Goal: Transaction & Acquisition: Download file/media

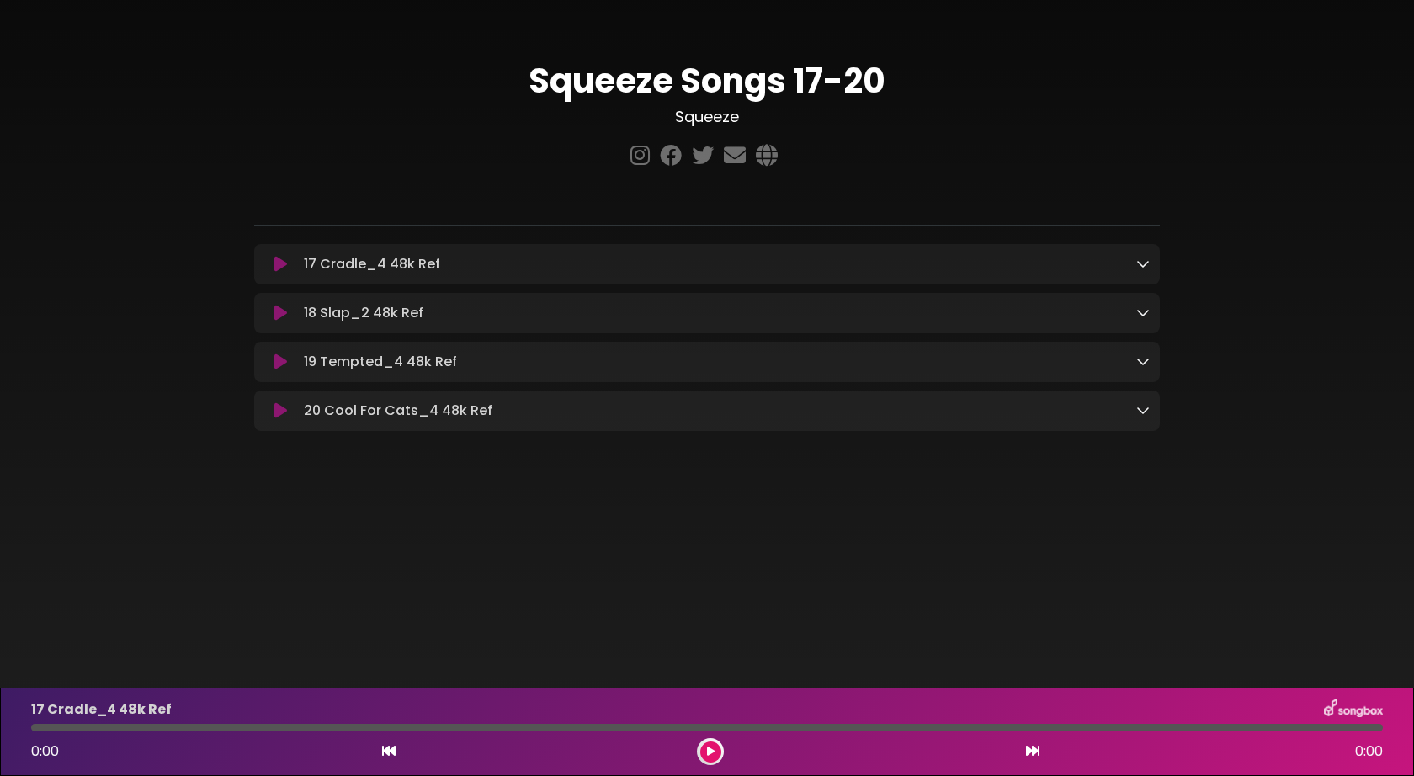
click at [1141, 270] on icon at bounding box center [1142, 263] width 13 height 13
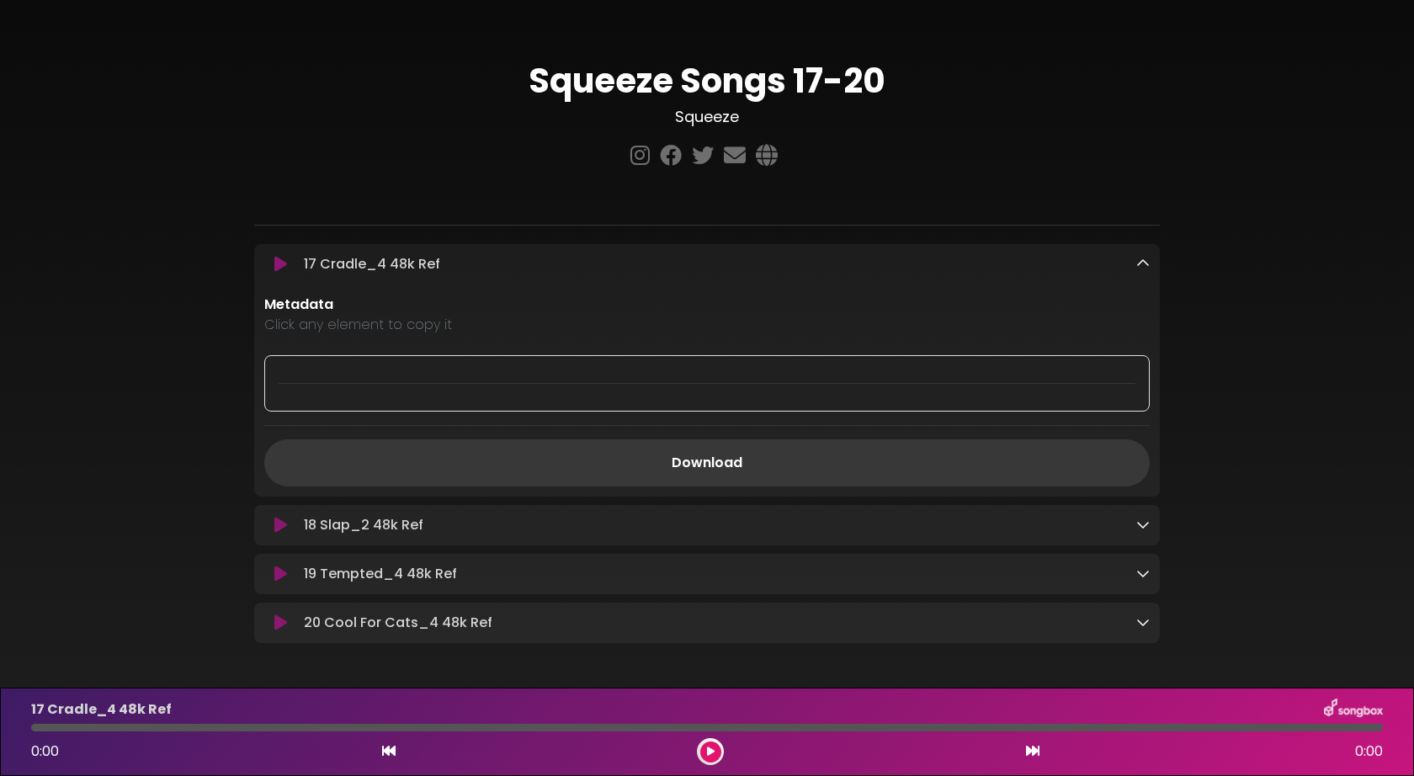
click at [699, 461] on link "Download" at bounding box center [706, 462] width 885 height 47
click at [1149, 522] on icon at bounding box center [1142, 524] width 13 height 13
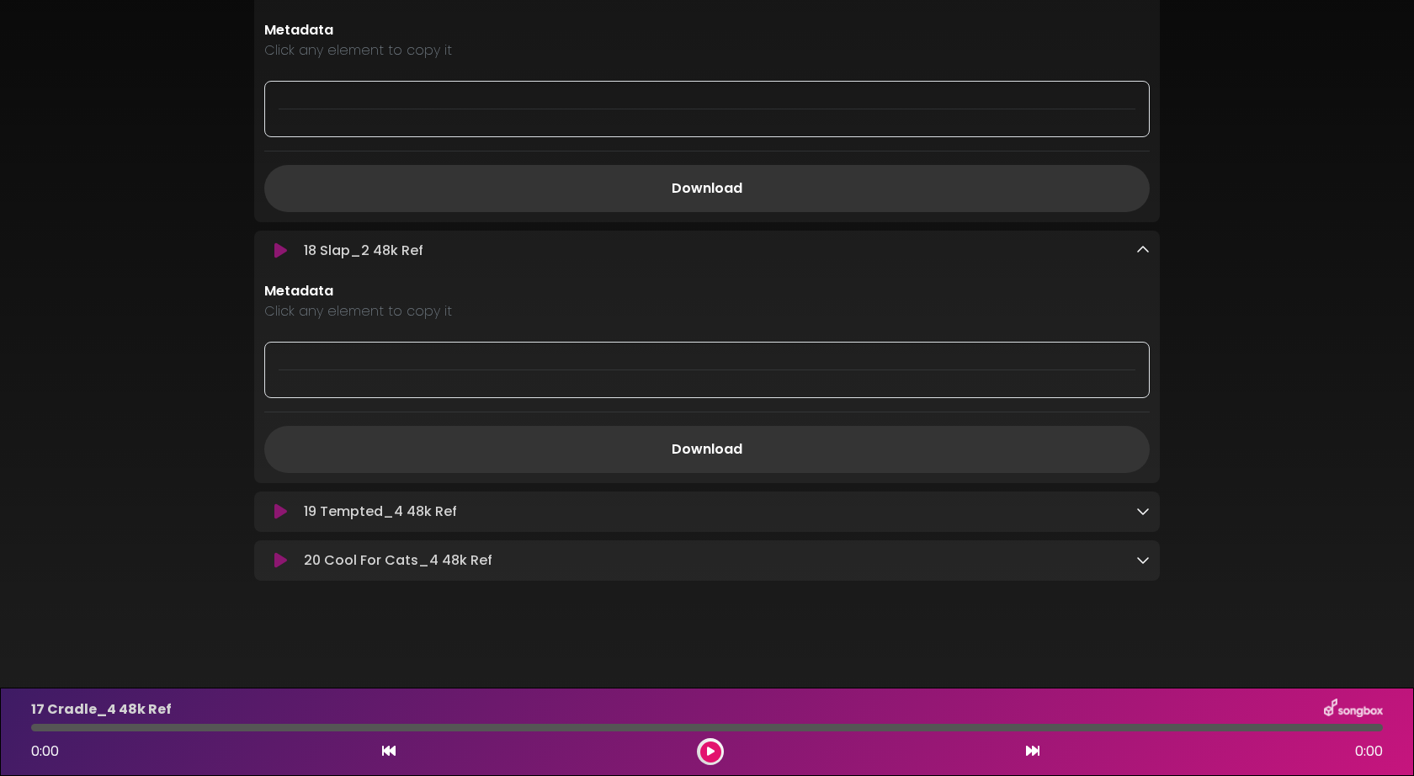
scroll to position [278, 0]
click at [710, 446] on link "Download" at bounding box center [706, 449] width 885 height 47
click at [1141, 513] on icon at bounding box center [1142, 510] width 13 height 13
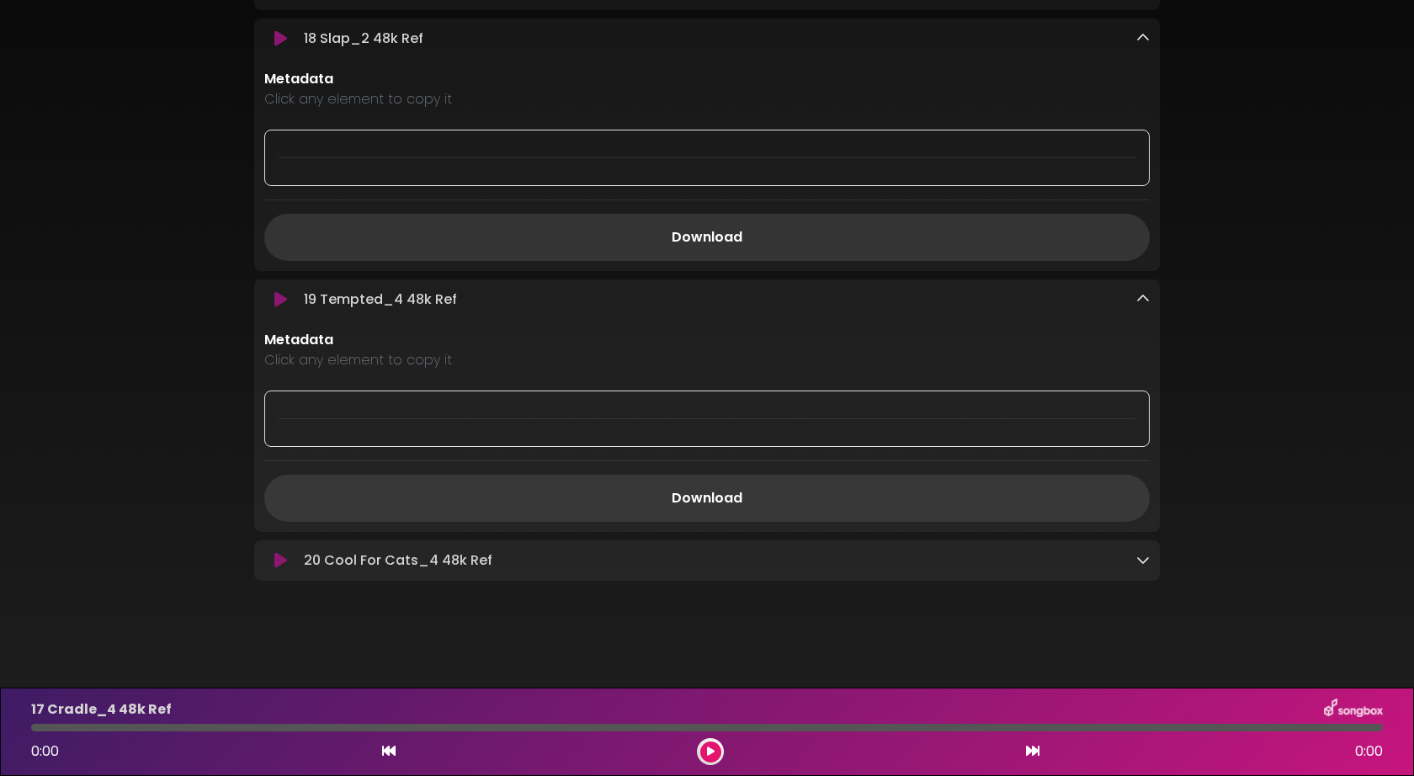
scroll to position [490, 0]
click at [700, 499] on link "Download" at bounding box center [706, 498] width 885 height 47
click at [1147, 561] on icon at bounding box center [1142, 559] width 13 height 13
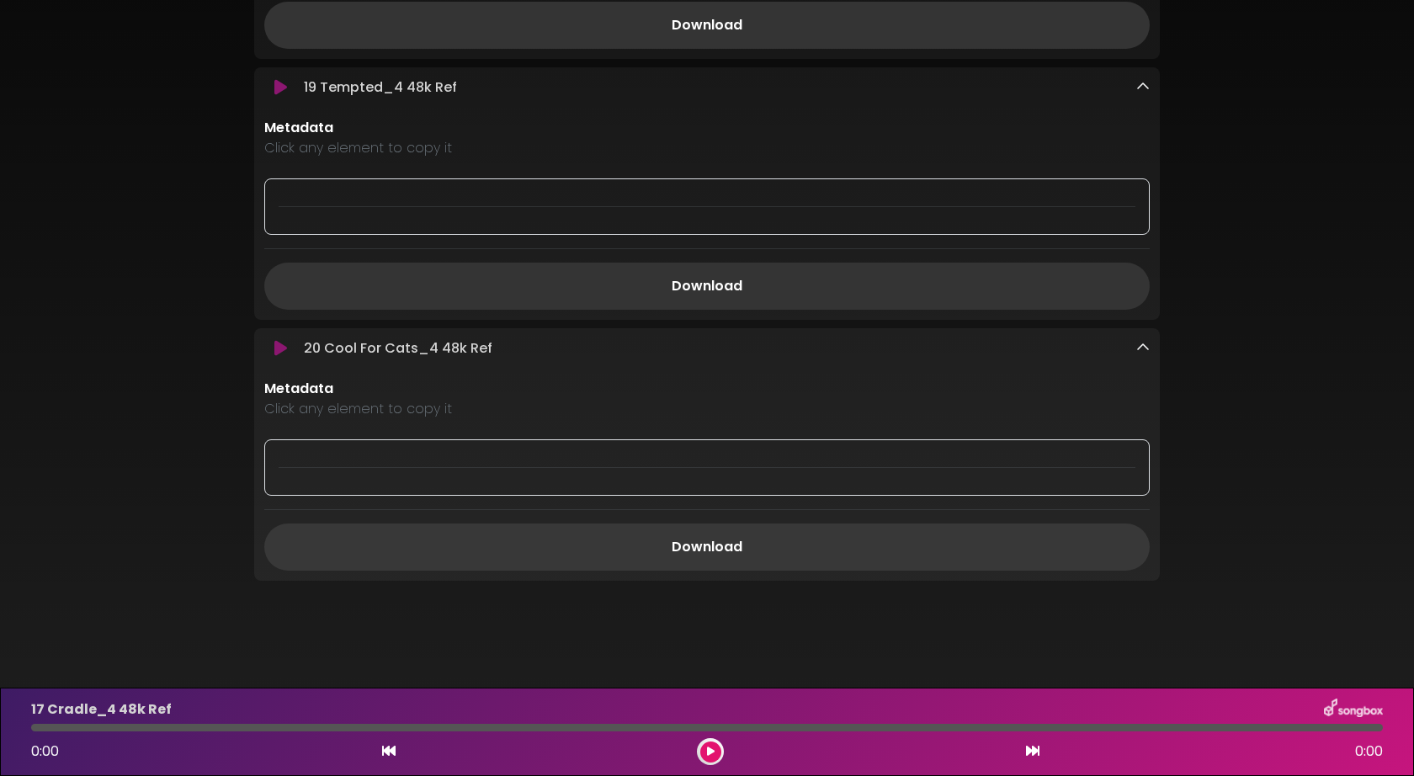
scroll to position [702, 0]
click at [705, 544] on link "Download" at bounding box center [706, 547] width 885 height 47
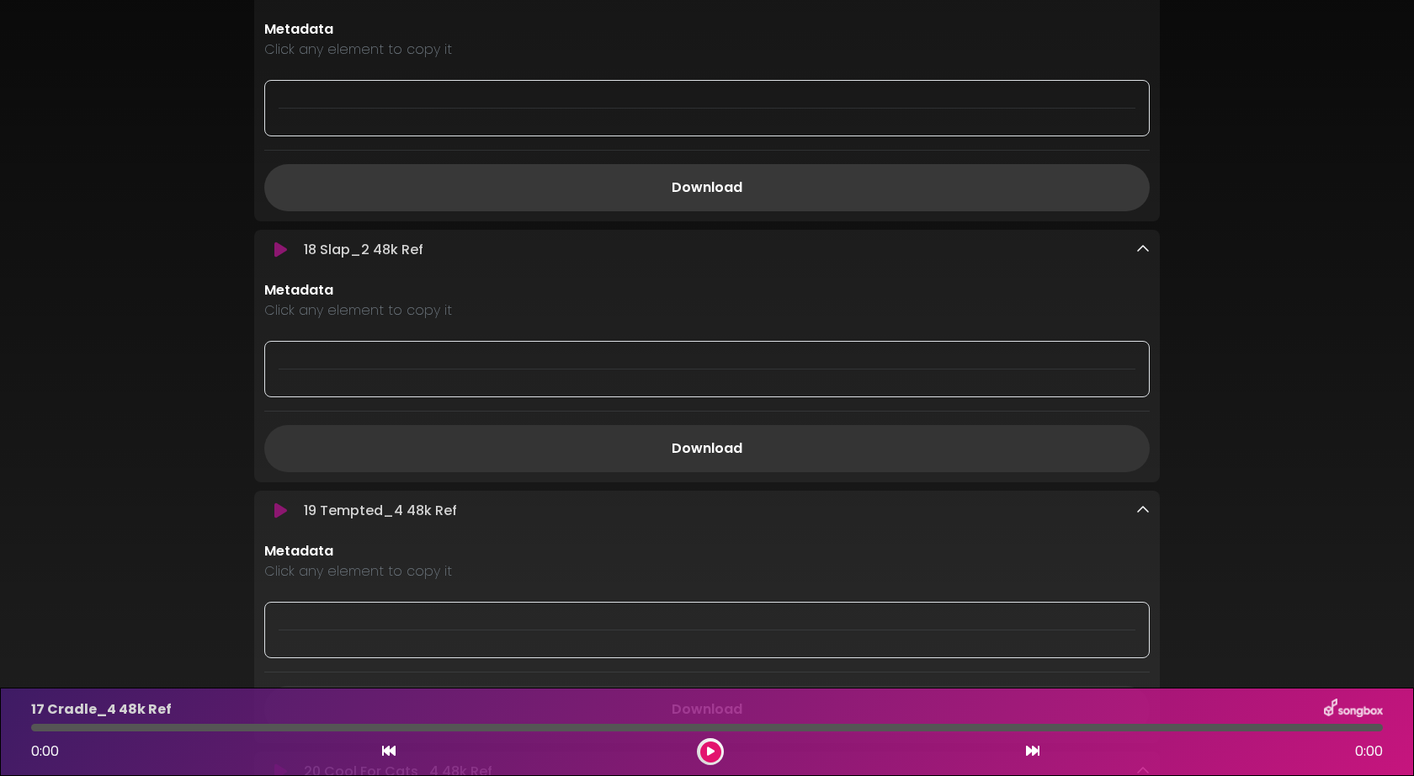
scroll to position [276, 0]
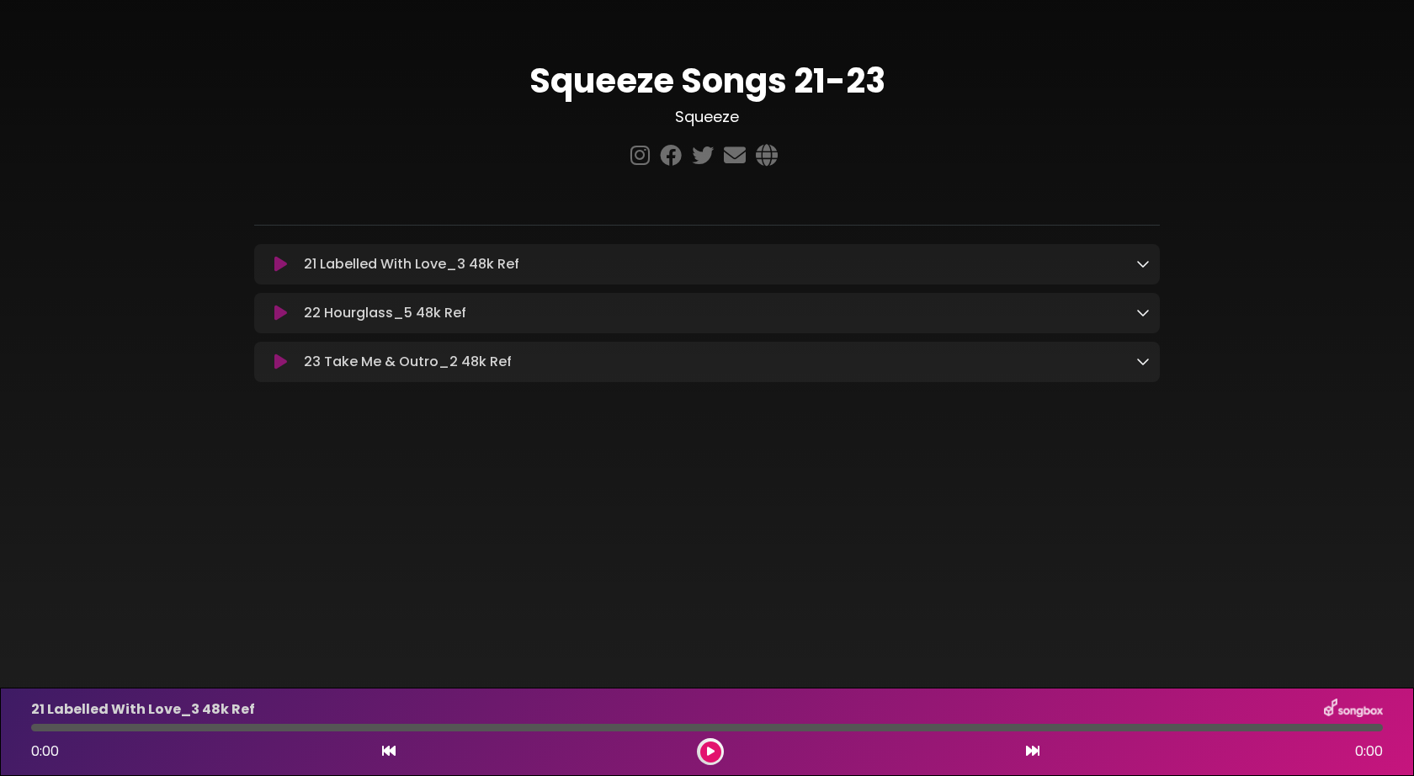
click at [1140, 263] on icon at bounding box center [1142, 263] width 13 height 13
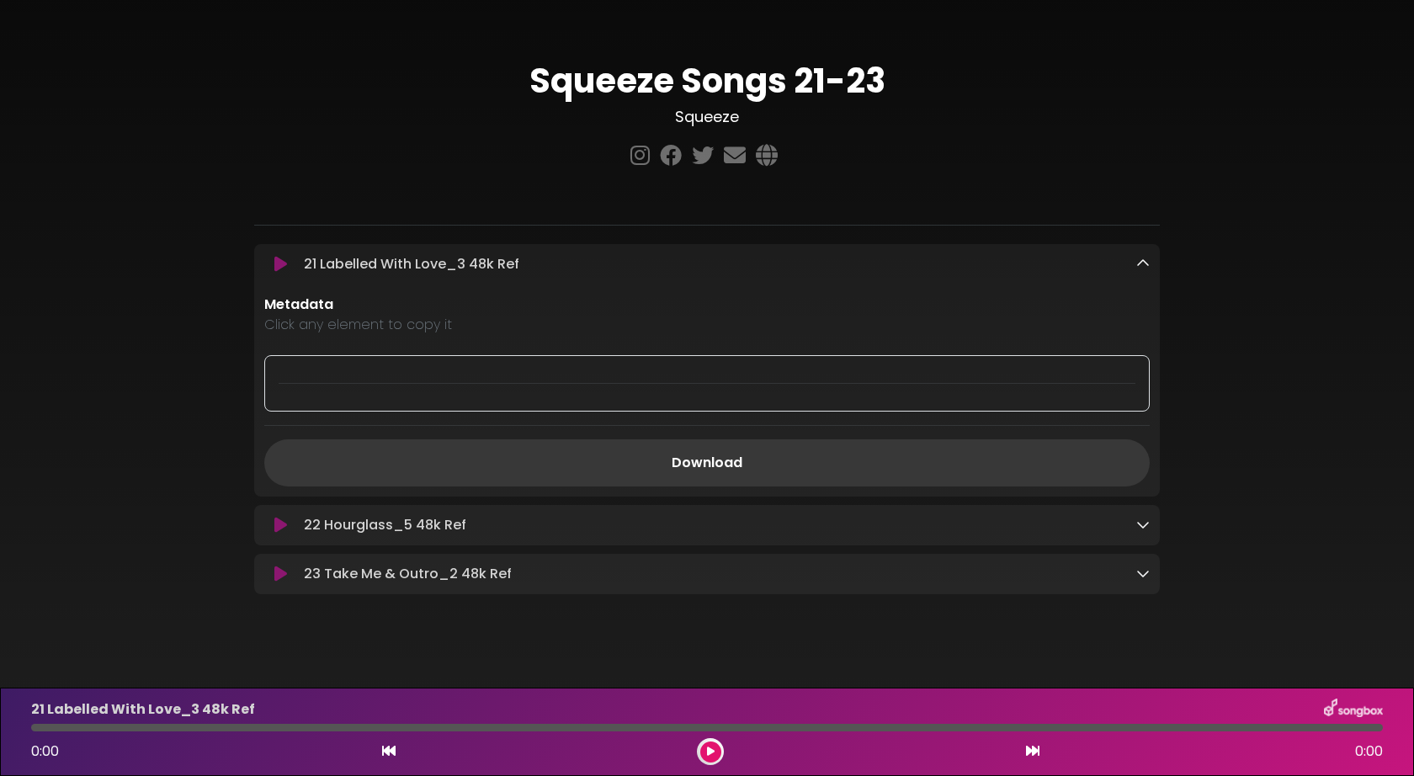
click at [699, 460] on link "Download" at bounding box center [706, 462] width 885 height 47
click at [1146, 524] on icon at bounding box center [1142, 524] width 13 height 13
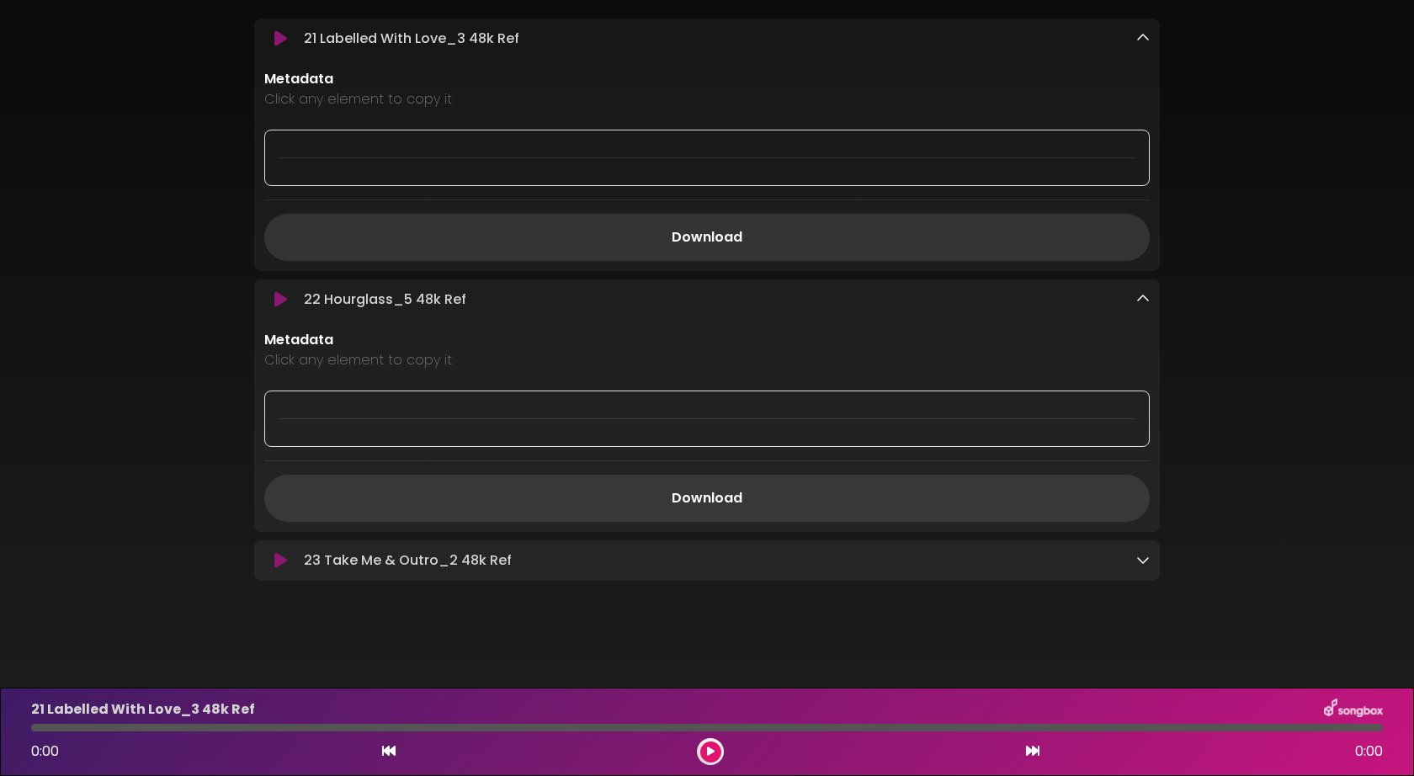
scroll to position [228, 0]
click at [699, 492] on link "Download" at bounding box center [706, 498] width 885 height 47
click at [1138, 554] on icon at bounding box center [1142, 559] width 13 height 13
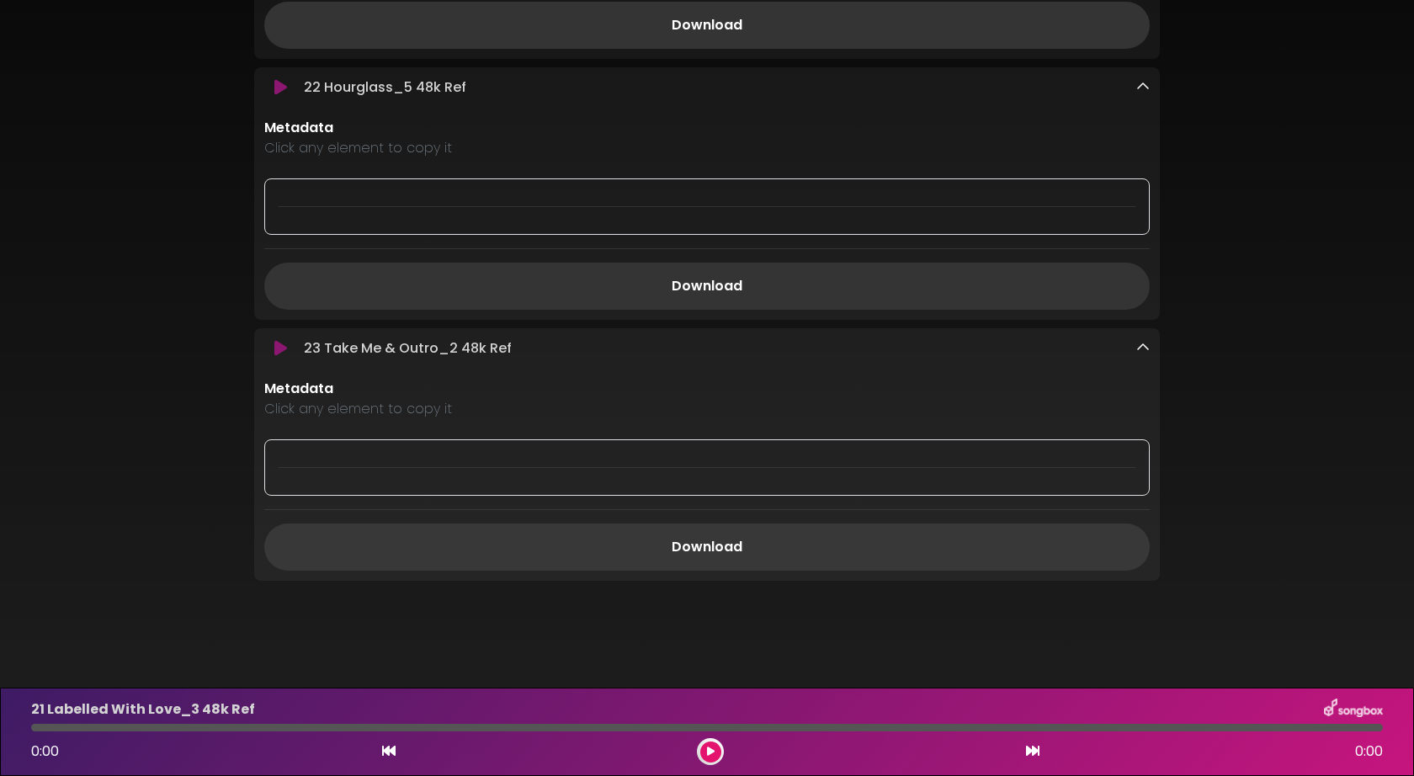
scroll to position [440, 0]
click at [715, 553] on link "Download" at bounding box center [706, 547] width 885 height 47
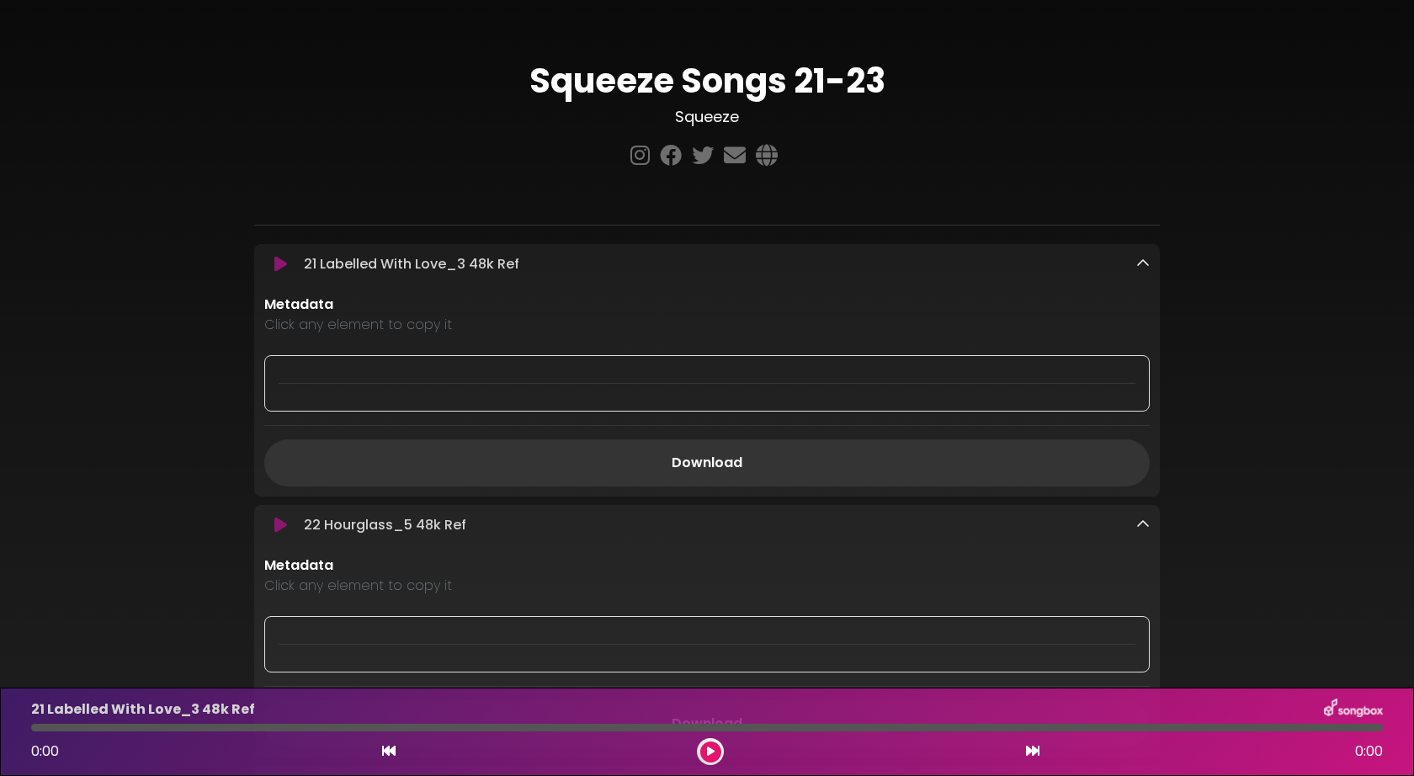
scroll to position [0, 0]
